Goal: Information Seeking & Learning: Learn about a topic

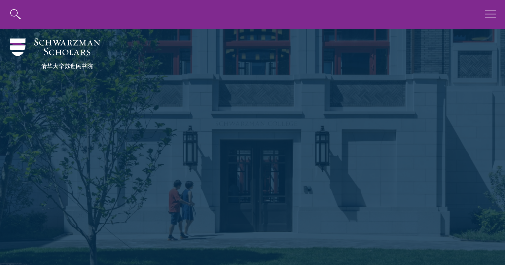
click at [486, 14] on use "button" at bounding box center [490, 13] width 10 height 7
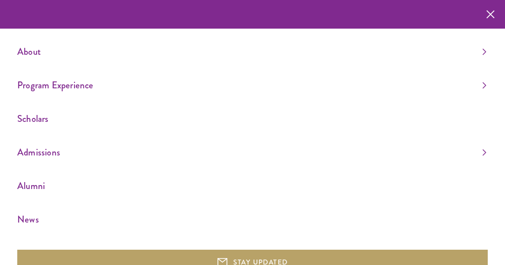
click at [40, 121] on link "Scholars" at bounding box center [251, 118] width 469 height 16
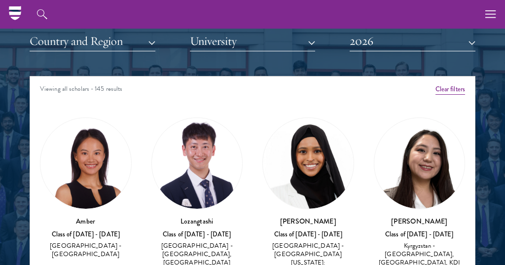
scroll to position [1232, 0]
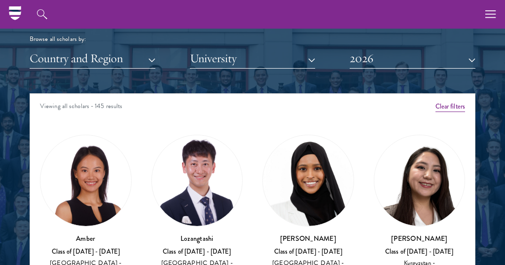
click at [201, 63] on button "University" at bounding box center [253, 58] width 126 height 20
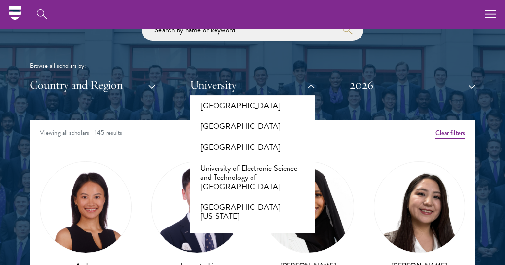
scroll to position [9102, 0]
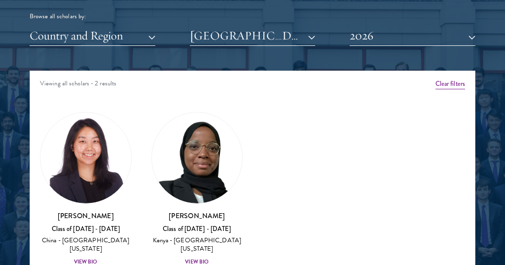
scroll to position [1256, 0]
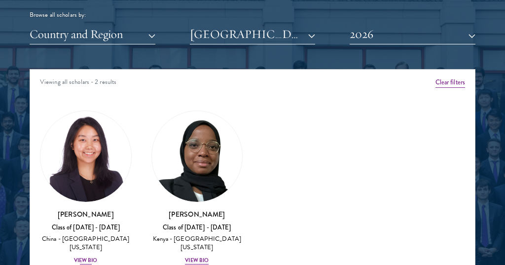
click at [85, 256] on div "View Bio" at bounding box center [86, 260] width 24 height 8
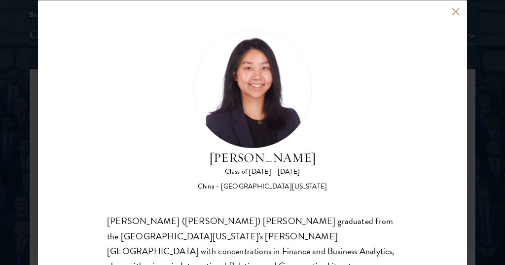
click at [455, 10] on button at bounding box center [455, 11] width 8 height 8
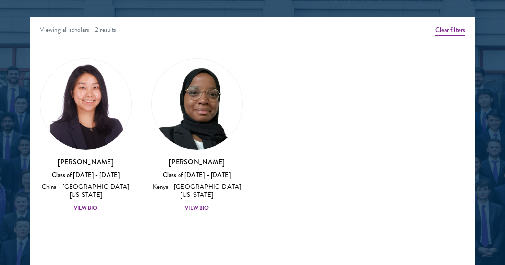
scroll to position [1308, 0]
click at [204, 204] on div "View Bio" at bounding box center [197, 208] width 24 height 8
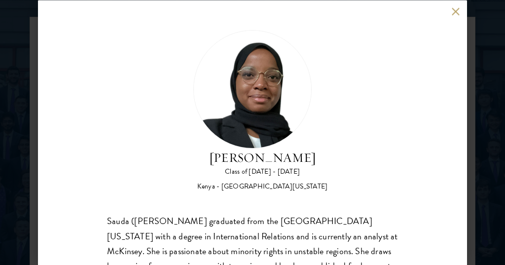
click at [455, 15] on button at bounding box center [455, 11] width 8 height 8
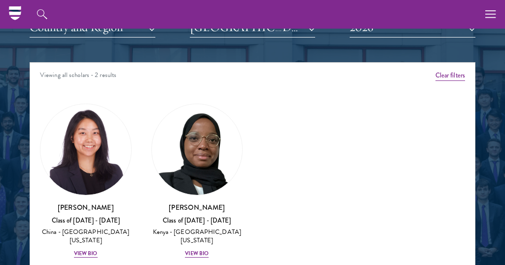
scroll to position [1216, 0]
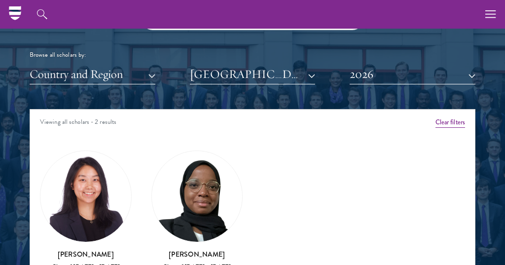
click at [457, 121] on button "Clear filters" at bounding box center [451, 122] width 30 height 11
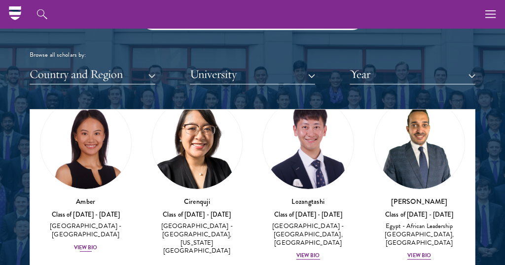
scroll to position [53, 0]
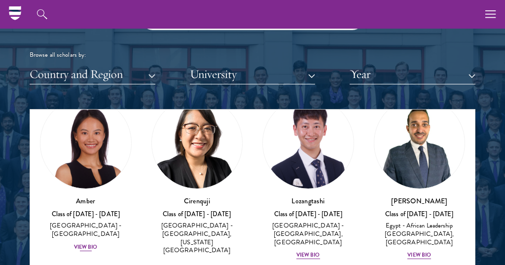
click at [85, 218] on div "Amber Class of [DATE] - [DATE] [GEOGRAPHIC_DATA] - [GEOGRAPHIC_DATA] View Bio" at bounding box center [86, 224] width 92 height 56
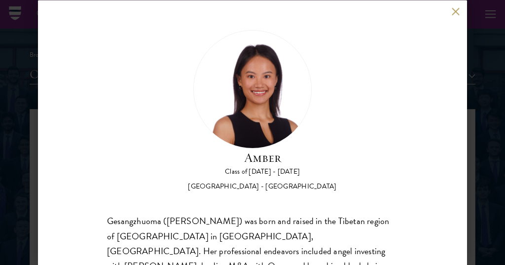
click at [454, 13] on button at bounding box center [455, 11] width 8 height 8
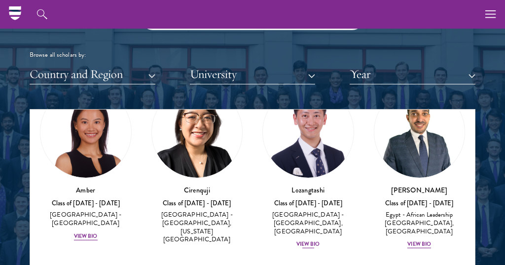
scroll to position [63, 0]
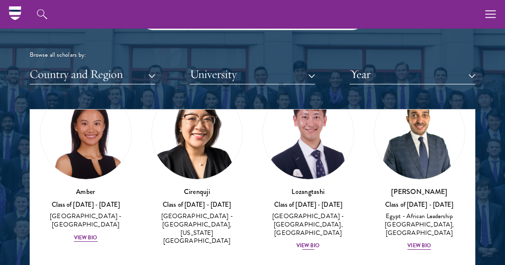
click at [302, 169] on img at bounding box center [308, 133] width 91 height 91
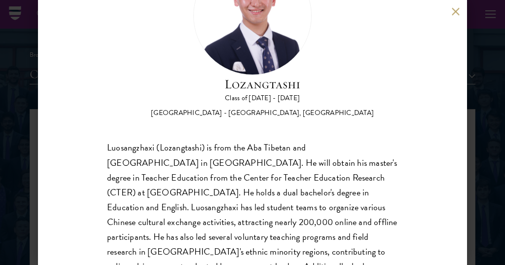
scroll to position [76, 0]
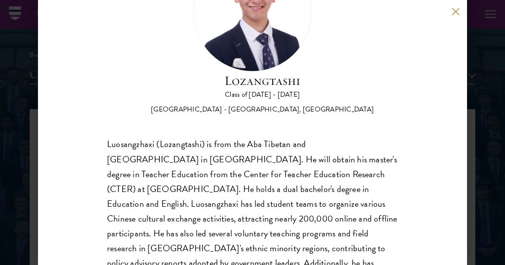
click at [455, 9] on button at bounding box center [455, 11] width 8 height 8
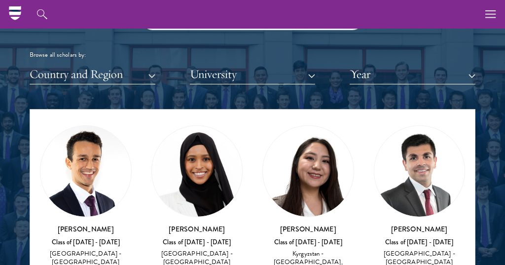
scroll to position [208, 0]
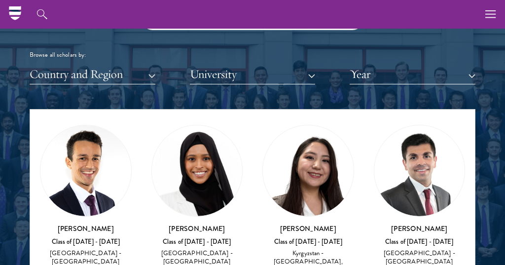
click at [70, 182] on img at bounding box center [85, 170] width 91 height 91
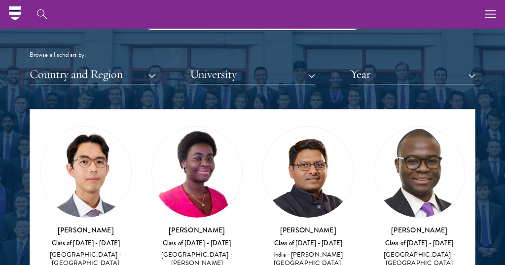
scroll to position [780, 0]
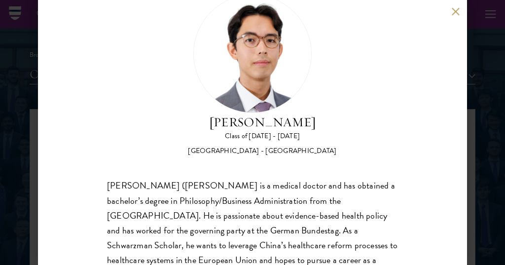
scroll to position [20, 0]
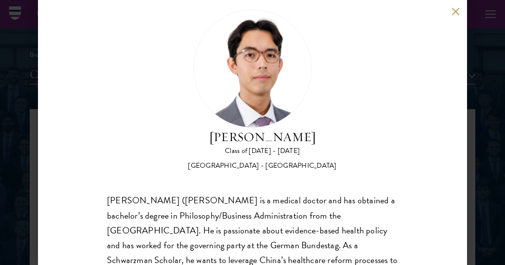
click at [454, 9] on button at bounding box center [455, 11] width 8 height 8
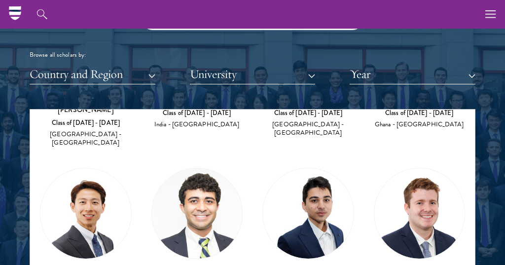
scroll to position [2335, 0]
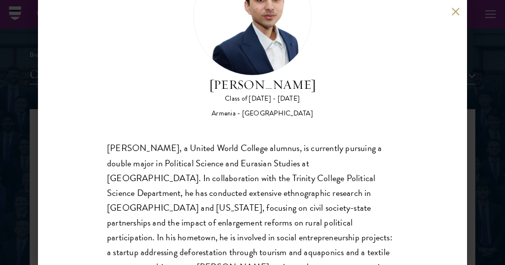
scroll to position [73, 0]
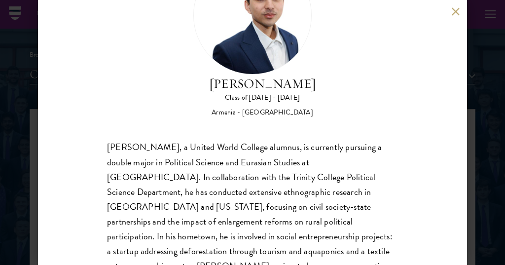
click at [454, 8] on button at bounding box center [455, 11] width 8 height 8
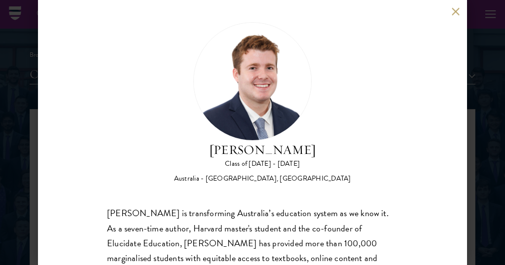
scroll to position [5, 0]
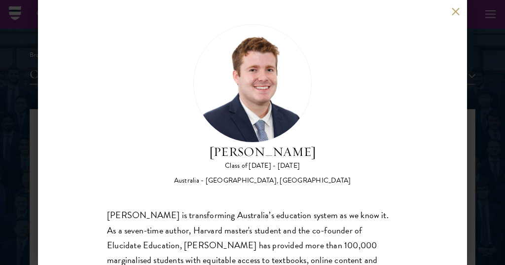
click at [454, 12] on button at bounding box center [455, 11] width 8 height 8
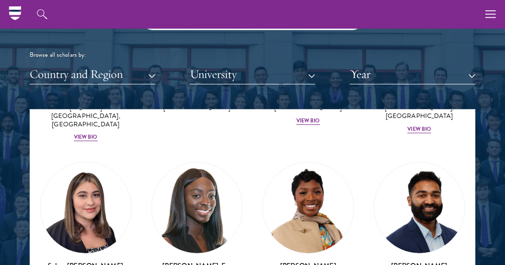
scroll to position [2694, 0]
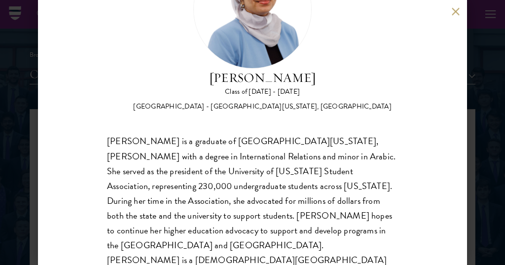
scroll to position [80, 0]
click at [455, 9] on button at bounding box center [455, 11] width 8 height 8
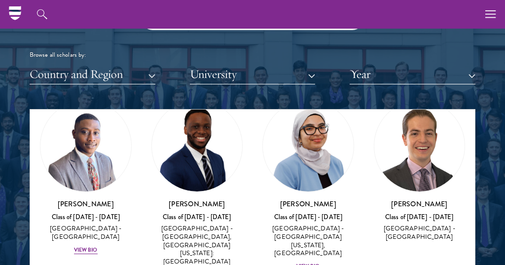
scroll to position [2799, 0]
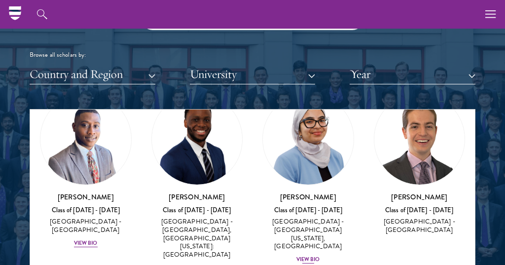
click at [309, 255] on div "View Bio" at bounding box center [308, 259] width 24 height 8
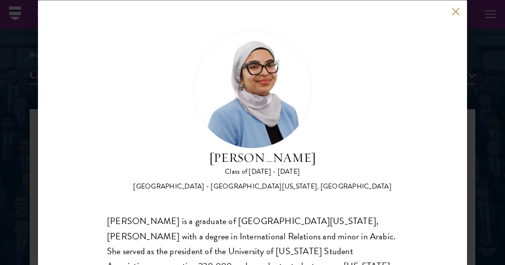
scroll to position [64, 0]
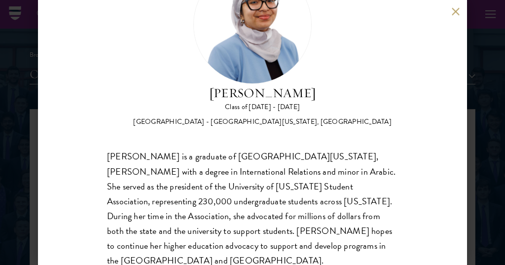
click at [448, 12] on div "[PERSON_NAME] Class of [DATE] - [DATE] [GEOGRAPHIC_DATA] - [GEOGRAPHIC_DATA][US…" at bounding box center [252, 132] width 429 height 265
click at [453, 12] on button at bounding box center [455, 11] width 8 height 8
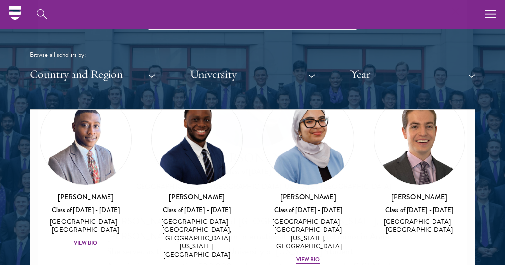
scroll to position [2909, 0]
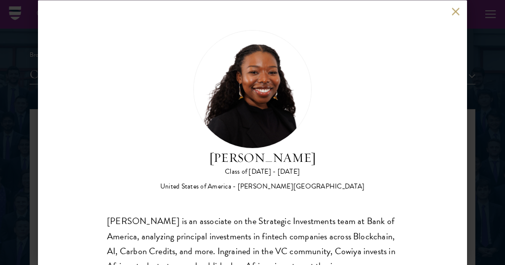
click at [456, 10] on button at bounding box center [455, 11] width 8 height 8
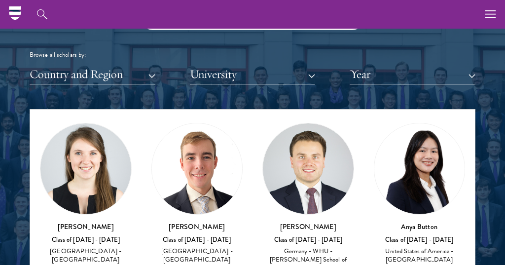
scroll to position [6199, 0]
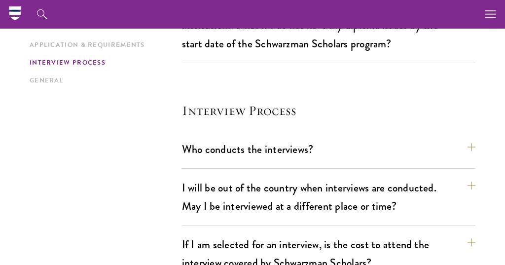
scroll to position [1242, 0]
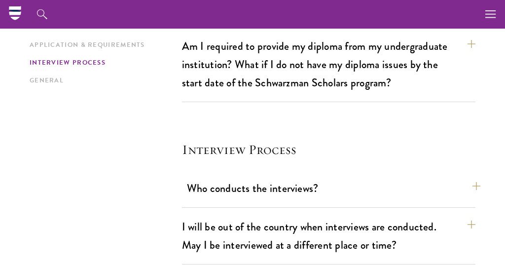
click at [223, 177] on button "Who conducts the interviews?" at bounding box center [333, 188] width 293 height 22
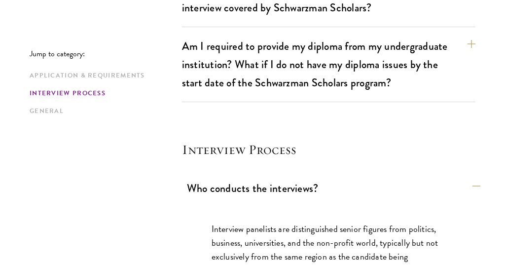
scroll to position [1304, 0]
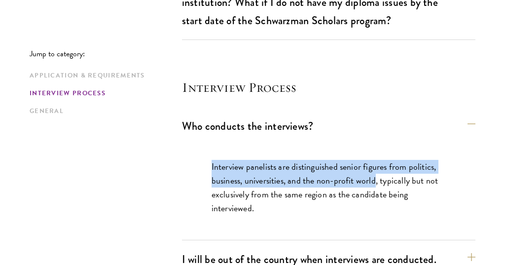
drag, startPoint x: 207, startPoint y: 150, endPoint x: 375, endPoint y: 159, distance: 167.9
click at [375, 159] on div "Interview panelists are distinguished senior figures from politics, business, u…" at bounding box center [328, 192] width 293 height 95
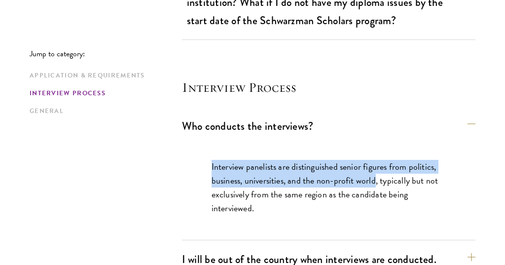
copy p "Interview panelists are distinguished senior figures from politics, business, u…"
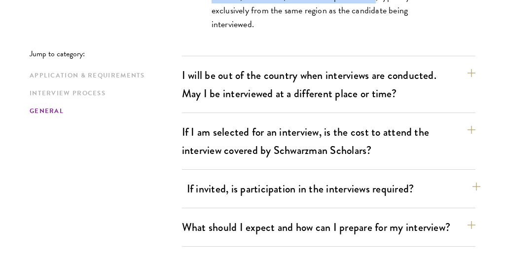
scroll to position [1510, 0]
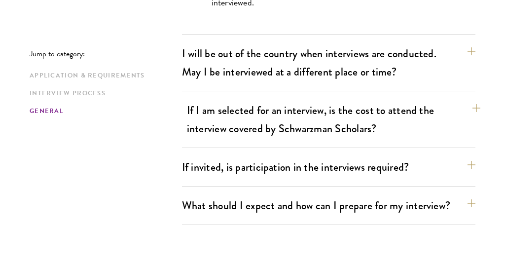
click at [312, 99] on button "If I am selected for an interview, is the cost to attend the interview covered …" at bounding box center [333, 119] width 293 height 40
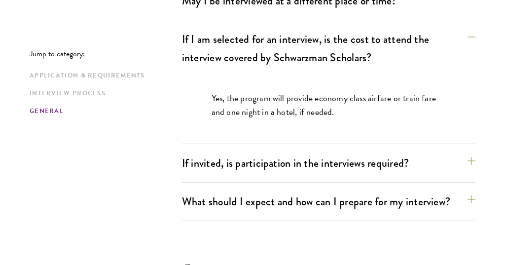
scroll to position [1476, 0]
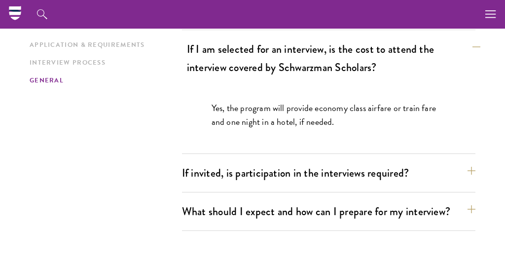
click at [339, 46] on button "If I am selected for an interview, is the cost to attend the interview covered …" at bounding box center [333, 58] width 293 height 40
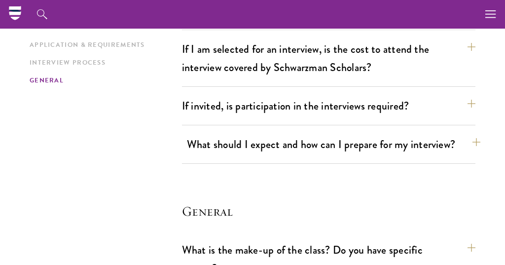
click at [341, 133] on button "What should I expect and how can I prepare for my interview?" at bounding box center [333, 144] width 293 height 22
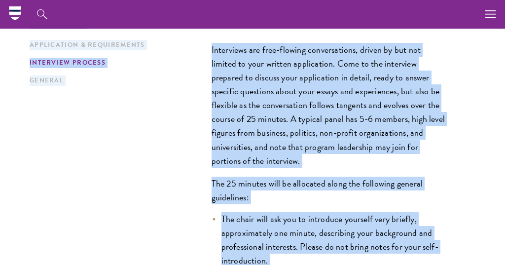
scroll to position [1606, 0]
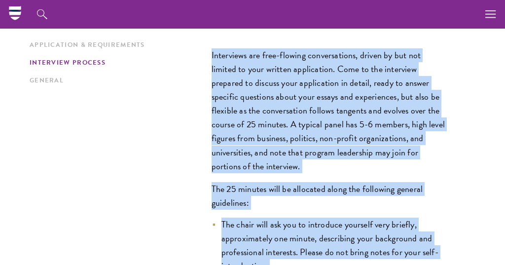
drag, startPoint x: 280, startPoint y: 55, endPoint x: 209, endPoint y: 34, distance: 74.6
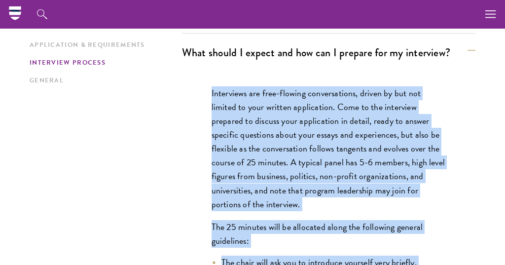
scroll to position [1566, 0]
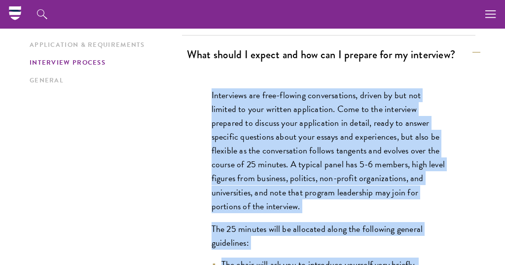
copy div "Interviews are free-flowing conversations, driven by but not limited to your wr…"
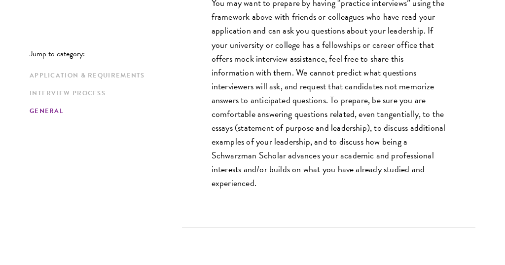
scroll to position [2098, 0]
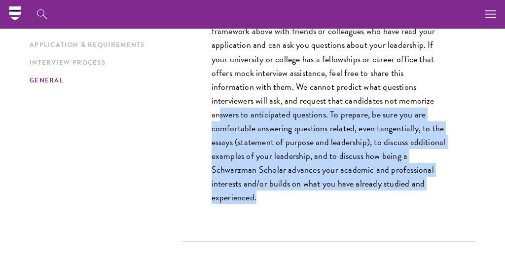
drag, startPoint x: 273, startPoint y: 183, endPoint x: 220, endPoint y: 95, distance: 102.4
click at [220, 95] on p "You may want to prepare by having “practice interviews” using the framework abo…" at bounding box center [329, 107] width 234 height 194
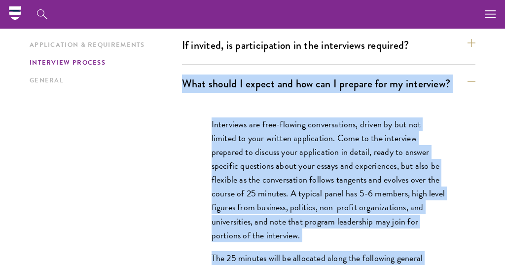
scroll to position [1536, 0]
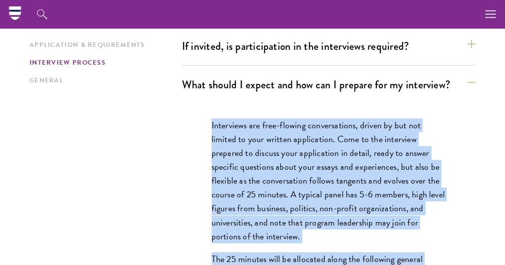
drag, startPoint x: 268, startPoint y: 241, endPoint x: 208, endPoint y: 109, distance: 145.2
copy div "Interviews are free-flowing conversations, driven by but not limited to your wr…"
click at [296, 153] on p "Interviews are free-flowing conversations, driven by but not limited to your wr…" at bounding box center [329, 180] width 234 height 125
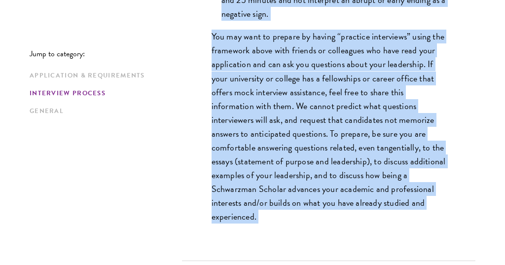
scroll to position [2095, 0]
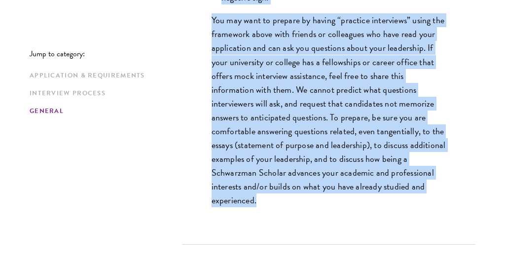
drag, startPoint x: 207, startPoint y: 40, endPoint x: 307, endPoint y: 194, distance: 184.0
copy div "Interviews are free-flowing conversations, driven by but not limited to your wr…"
